Goal: Information Seeking & Learning: Learn about a topic

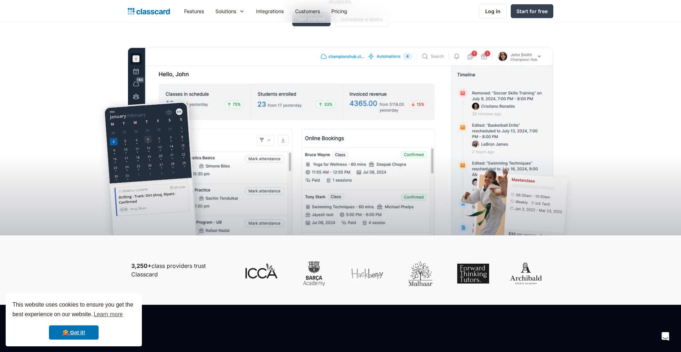
scroll to position [128, 0]
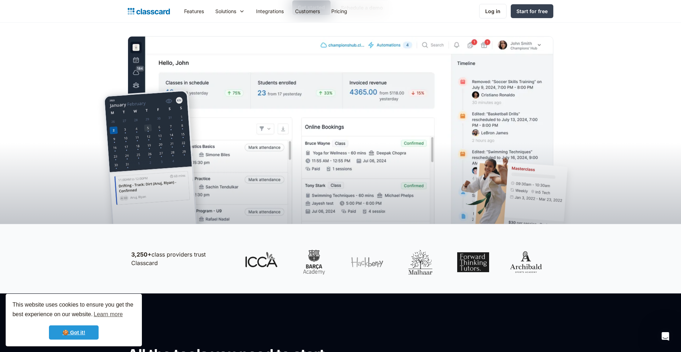
click at [75, 335] on link "🍪 Got it!" at bounding box center [74, 332] width 50 height 14
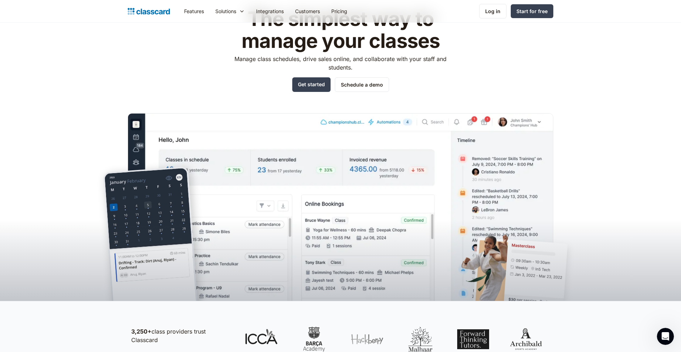
scroll to position [0, 0]
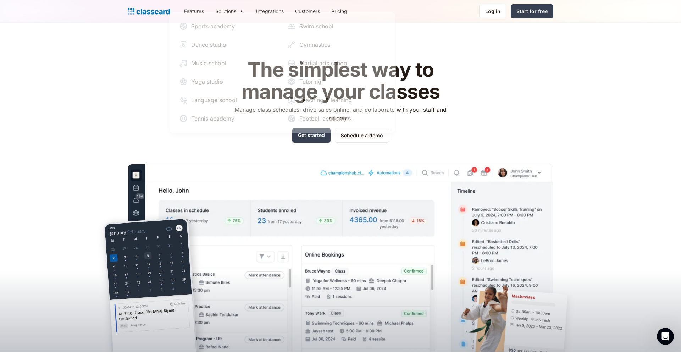
click at [233, 13] on div "Solutions" at bounding box center [225, 10] width 21 height 7
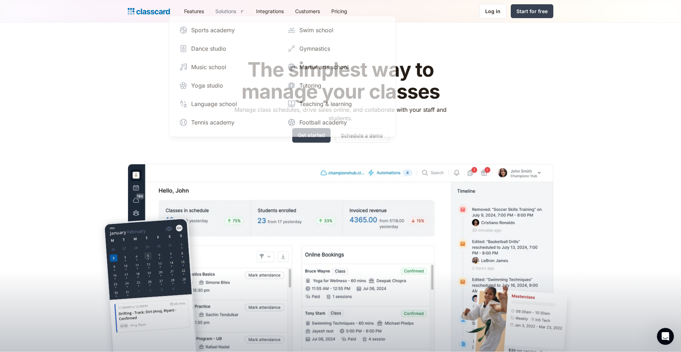
click at [227, 19] on nav "Sports academy Swim school Dance studio Gymnastics Music school Martial arts sc…" at bounding box center [282, 76] width 227 height 121
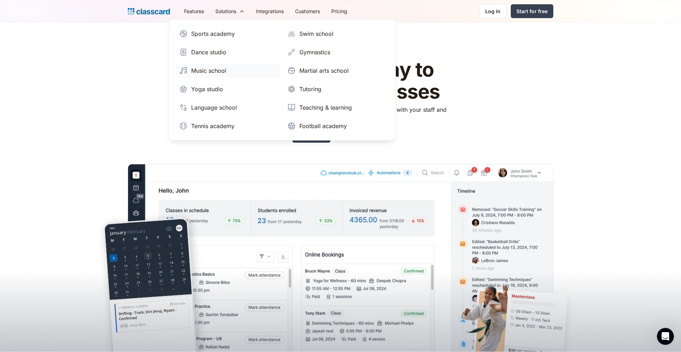
click at [212, 76] on link "Music school" at bounding box center [228, 70] width 104 height 14
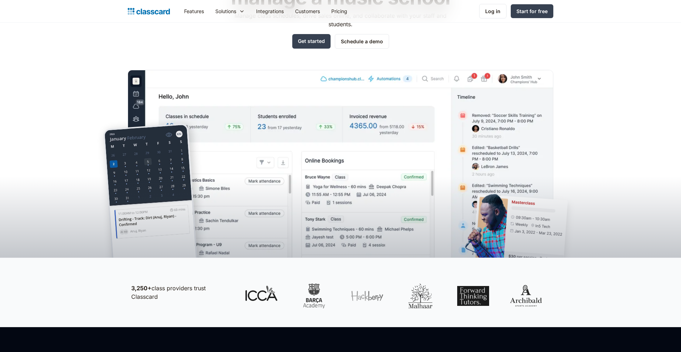
scroll to position [100, 0]
